Goal: Task Accomplishment & Management: Manage account settings

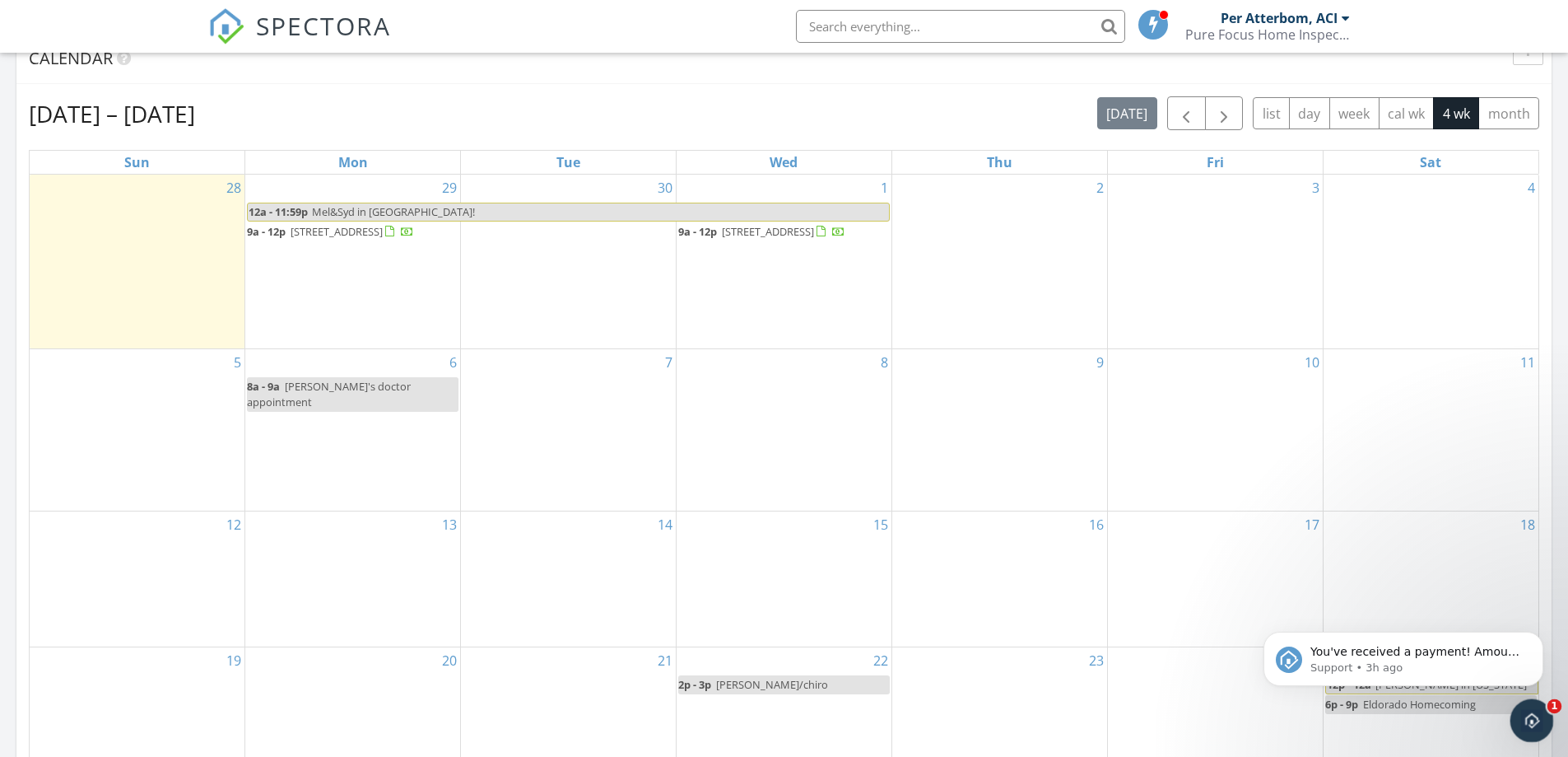
click at [1528, 720] on icon "Open Intercom Messenger" at bounding box center [1529, 718] width 11 height 13
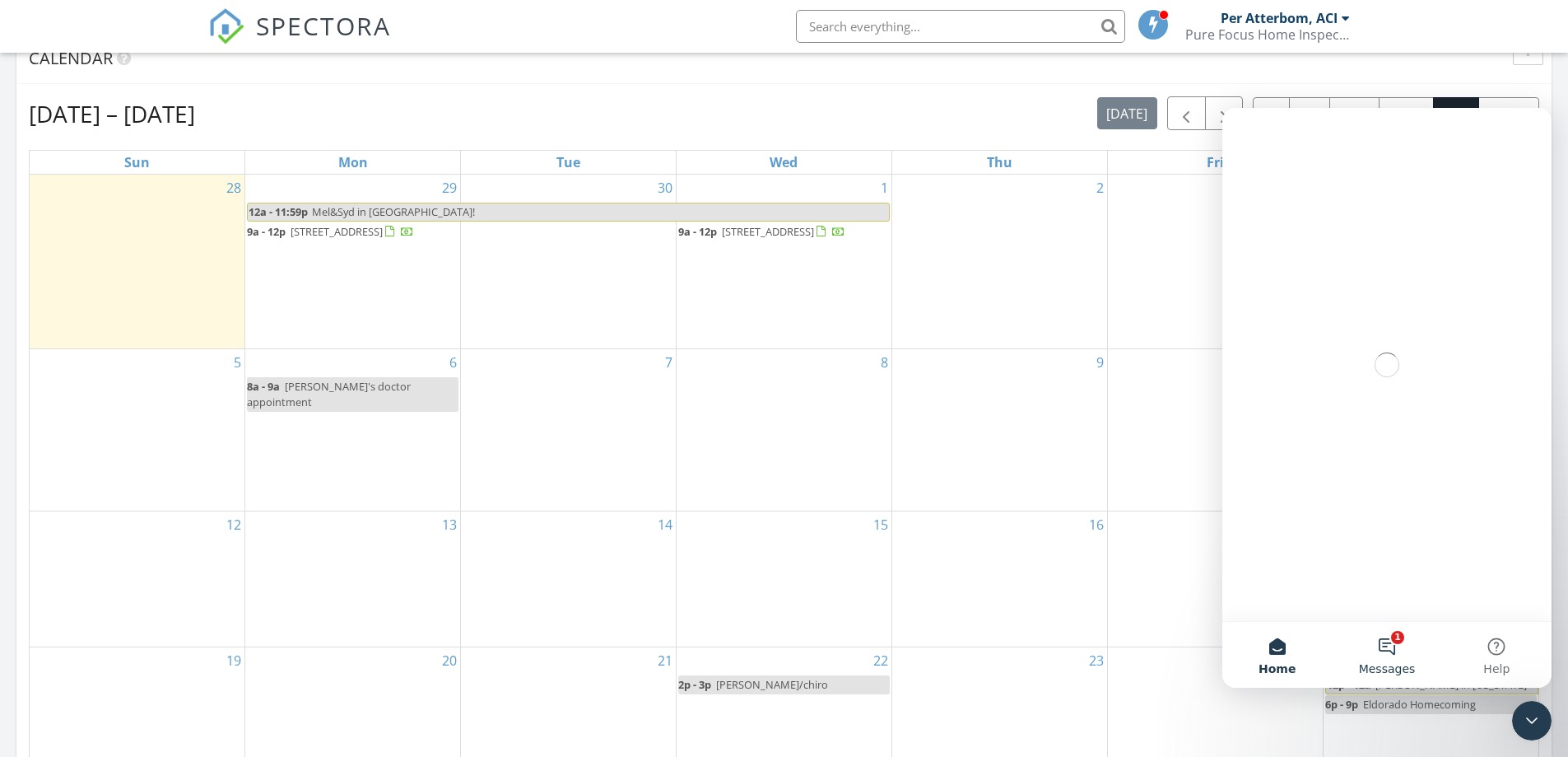
click at [1394, 649] on button "1 Messages" at bounding box center [1387, 654] width 109 height 66
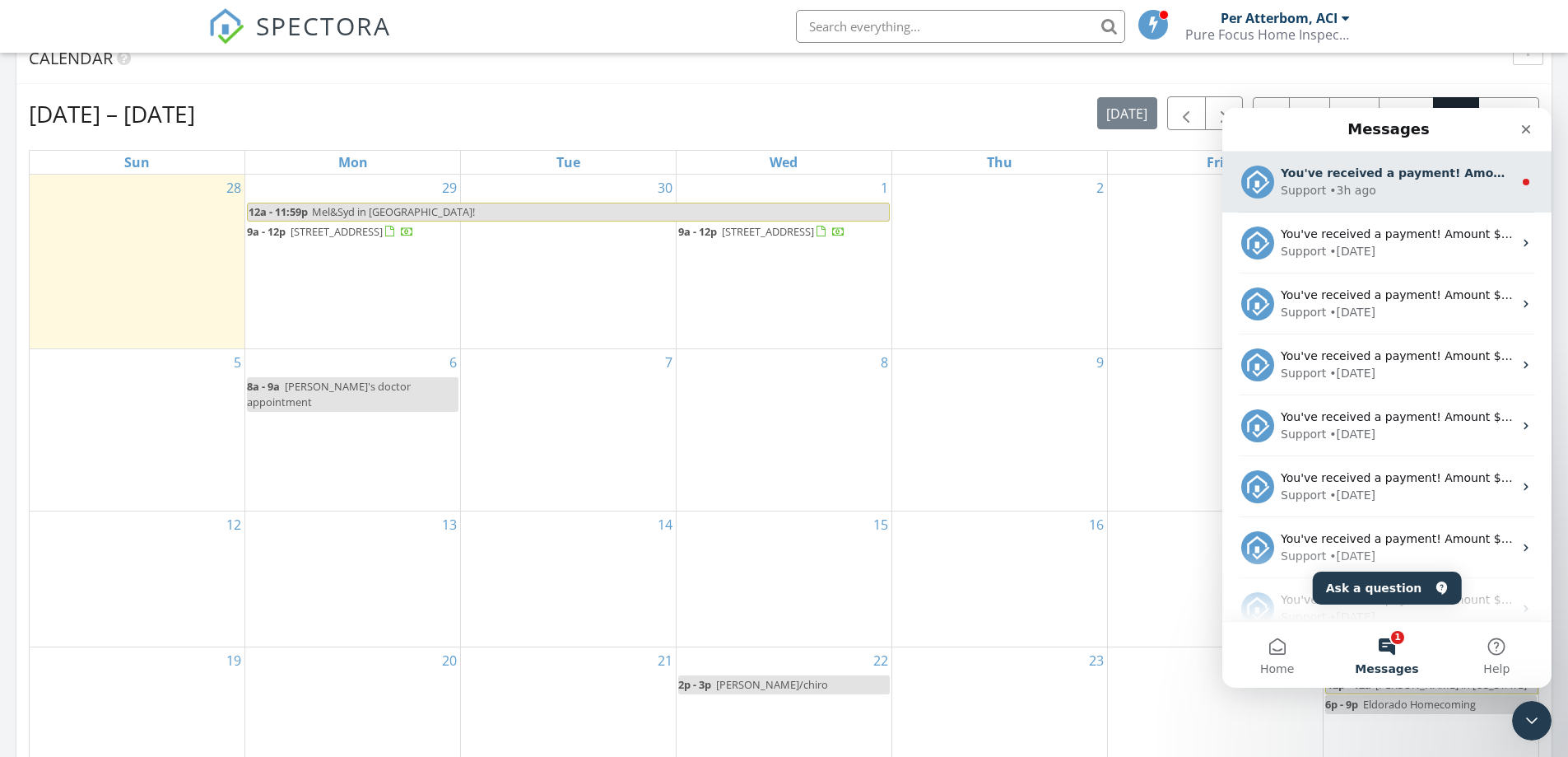
click at [1319, 193] on div "Support" at bounding box center [1304, 191] width 45 height 17
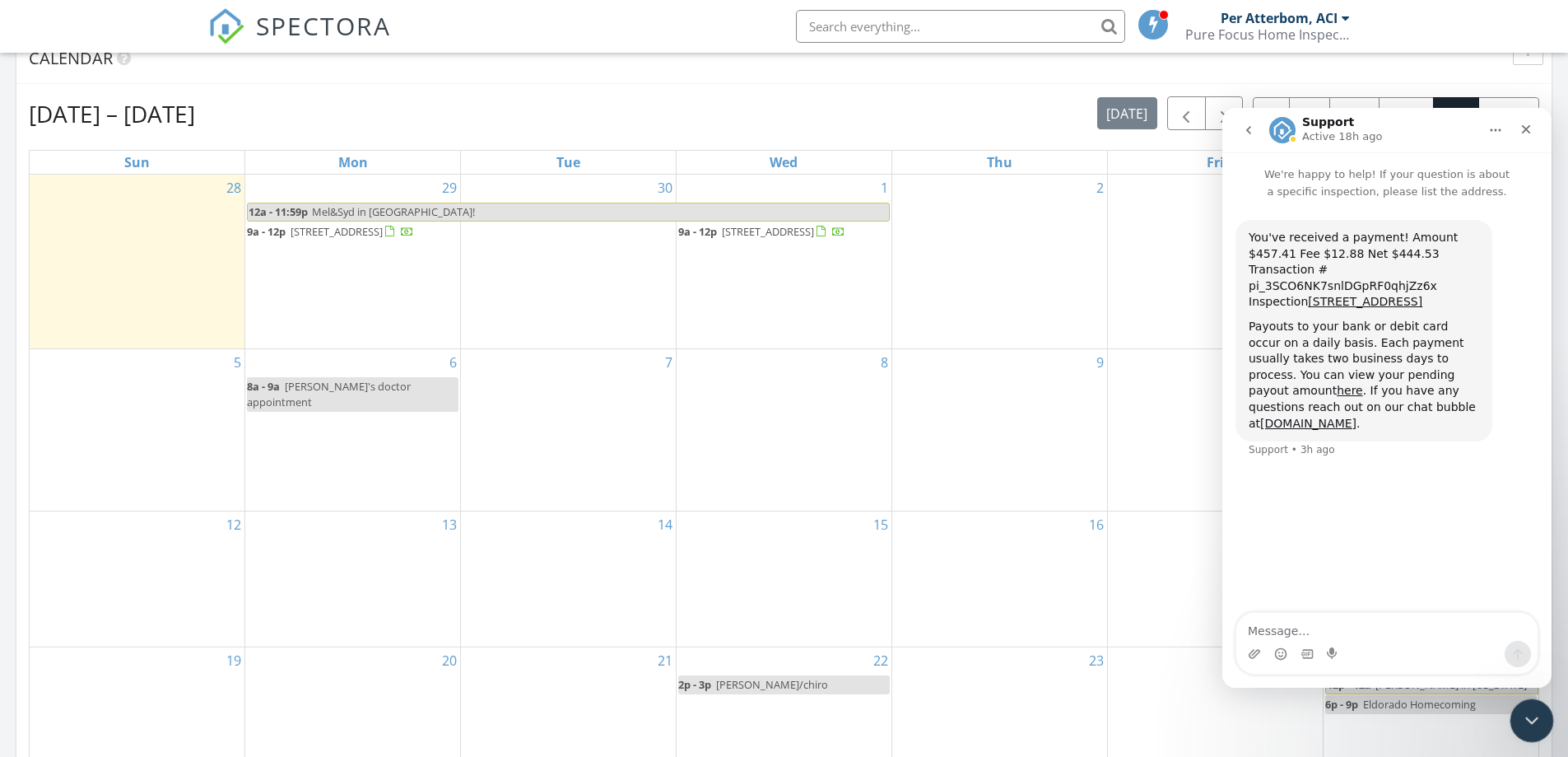
click at [1528, 712] on icon "Close Intercom Messenger" at bounding box center [1529, 718] width 20 height 20
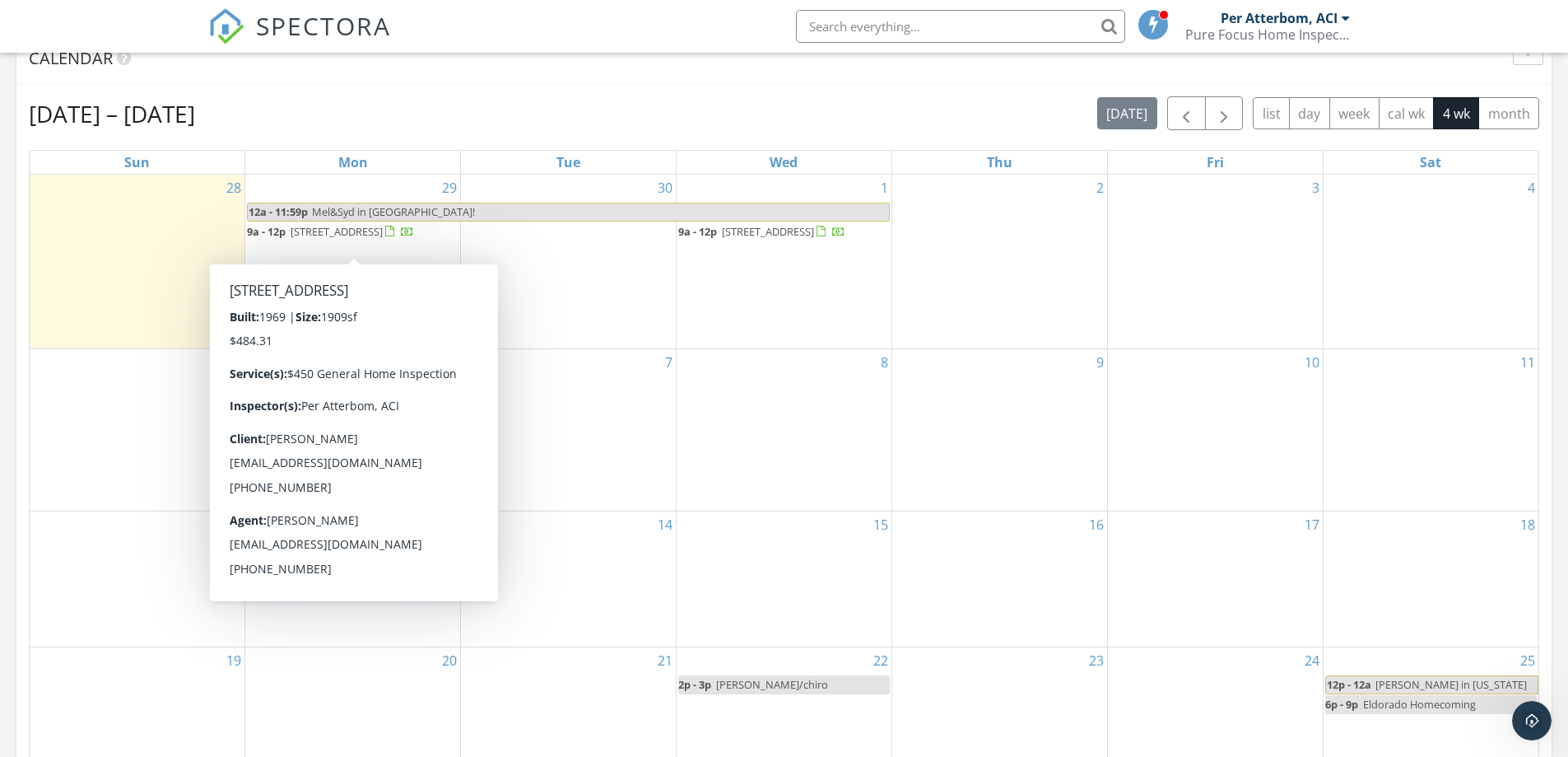
click at [361, 230] on span "3 Arco Ct NW, Albuquerque 87120" at bounding box center [337, 231] width 92 height 15
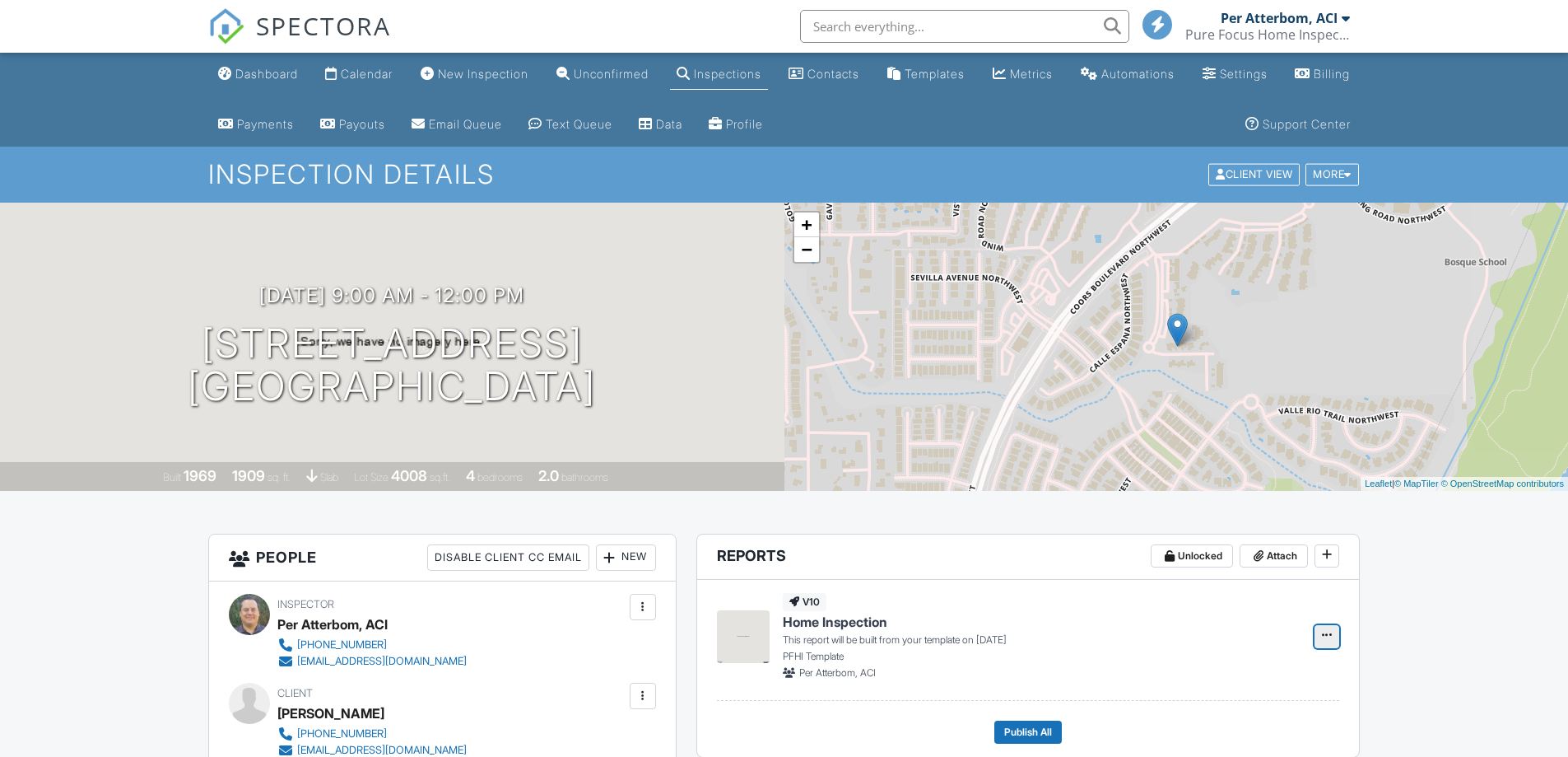
click at [1329, 633] on icon at bounding box center [1327, 635] width 10 height 11
click at [1239, 679] on input "Build Now" at bounding box center [1245, 680] width 168 height 37
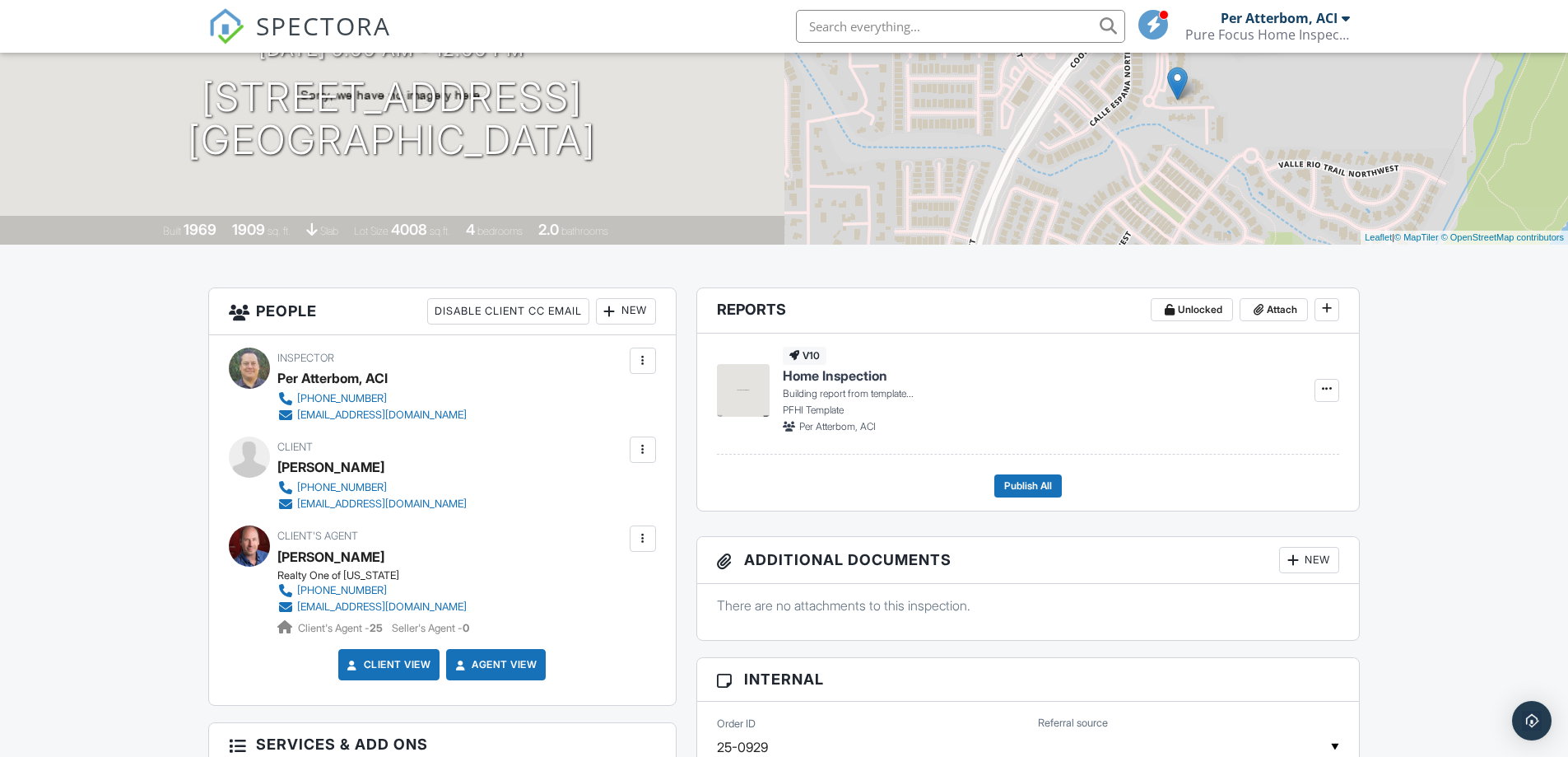
scroll to position [247, 0]
click at [1280, 388] on span "Edit" at bounding box center [1276, 389] width 17 height 17
